Goal: Information Seeking & Learning: Learn about a topic

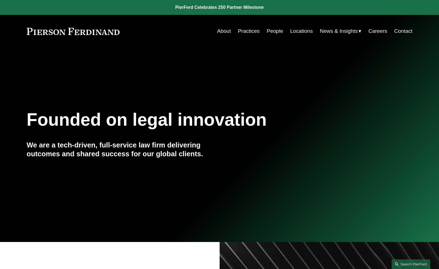
click at [278, 30] on link "People" at bounding box center [275, 31] width 17 height 10
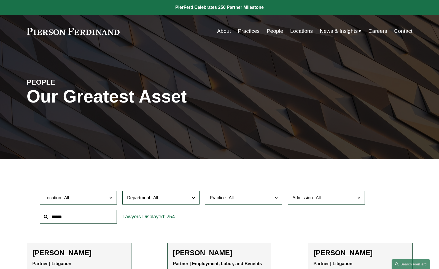
click at [87, 222] on input "text" at bounding box center [78, 217] width 77 height 14
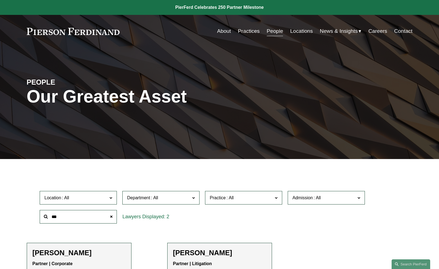
type input "***"
drag, startPoint x: 87, startPoint y: 222, endPoint x: 111, endPoint y: 231, distance: 26.1
click at [111, 231] on ul "Filter Location All Atlanta Austin Boston Charlotte Chicago Cincinnati Clevelan…" at bounding box center [220, 239] width 412 height 134
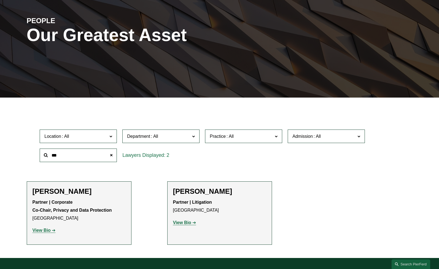
scroll to position [76, 0]
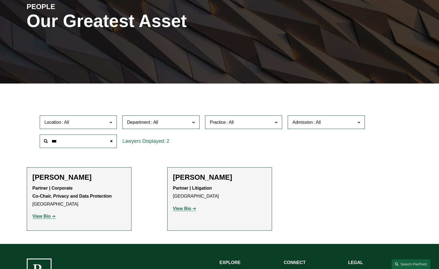
click at [186, 206] on strong "View Bio" at bounding box center [182, 208] width 18 height 5
click at [112, 142] on span at bounding box center [111, 141] width 11 height 11
click at [99, 142] on input "text" at bounding box center [78, 141] width 77 height 14
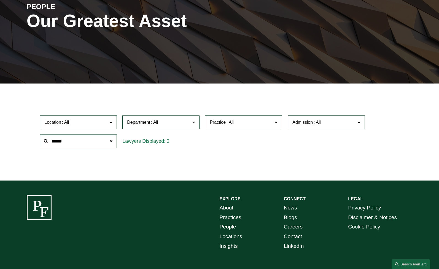
click at [60, 141] on input "******" at bounding box center [78, 141] width 77 height 14
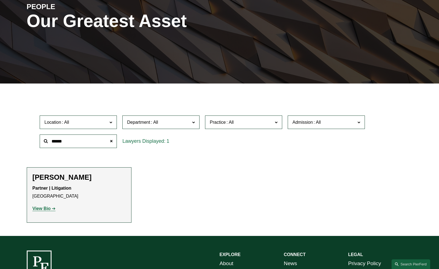
type input "******"
click at [40, 206] on strong "View Bio" at bounding box center [42, 208] width 18 height 5
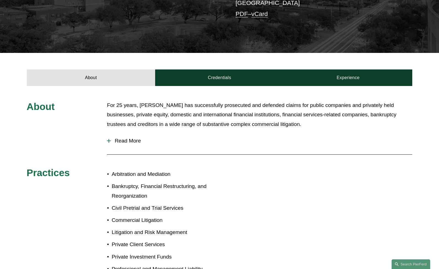
scroll to position [75, 0]
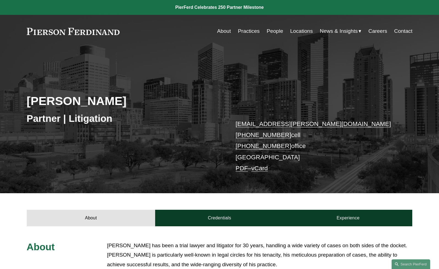
scroll to position [133, 0]
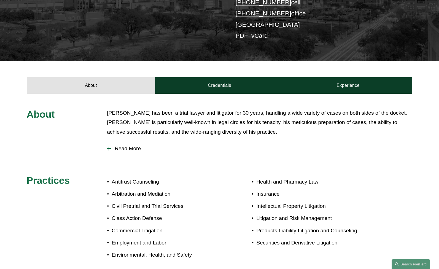
click at [136, 154] on button "Read More" at bounding box center [259, 148] width 305 height 14
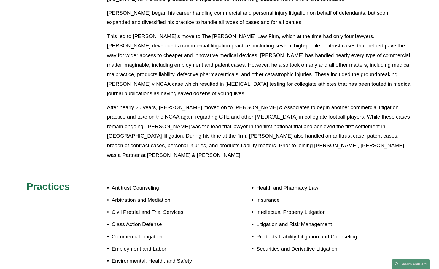
scroll to position [337, 0]
